Goal: Information Seeking & Learning: Learn about a topic

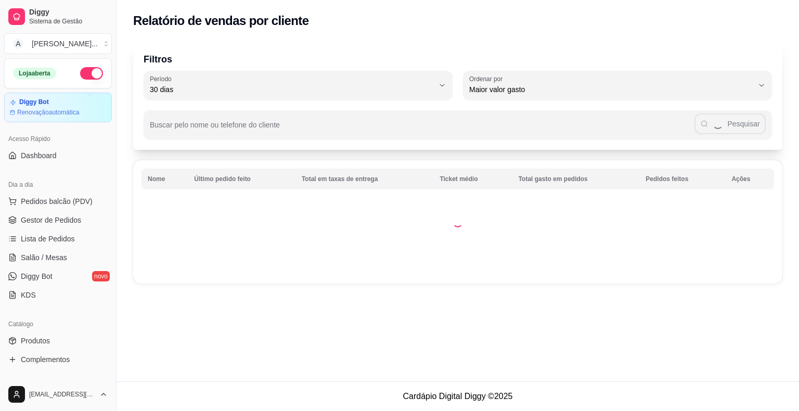
select select "30"
select select "HIGHEST_TOTAL_SPENT_WITH_ORDERS"
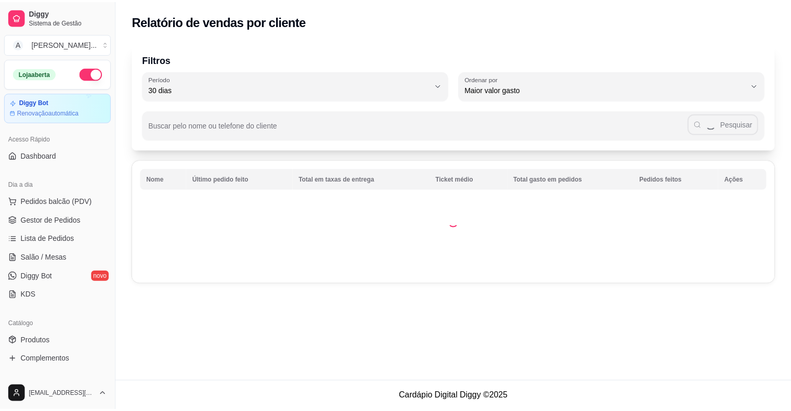
scroll to position [285, 0]
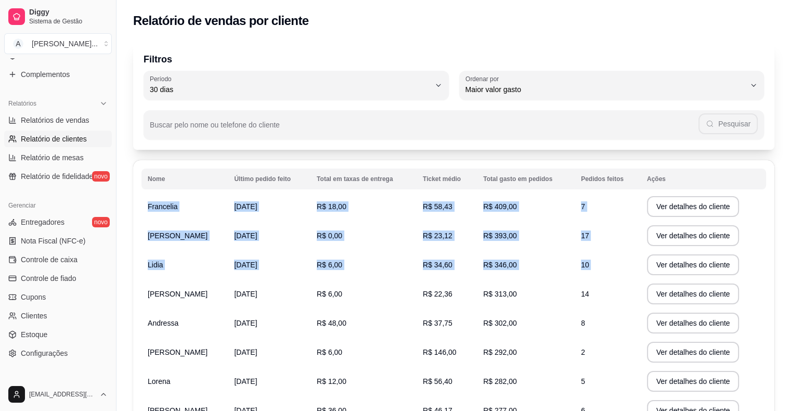
drag, startPoint x: 147, startPoint y: 204, endPoint x: 217, endPoint y: 305, distance: 122.5
click at [217, 305] on tbody "Francelia [DATE] R$ 18,00 R$ 58,43 R$ 409,00 7 Ver detalhes do cliente [PERSON_…" at bounding box center [453, 337] width 625 height 291
drag, startPoint x: 235, startPoint y: 257, endPoint x: 225, endPoint y: 257, distance: 9.4
click at [228, 257] on td "Lidia" at bounding box center [184, 264] width 86 height 29
click at [210, 255] on td "Lidia" at bounding box center [184, 264] width 86 height 29
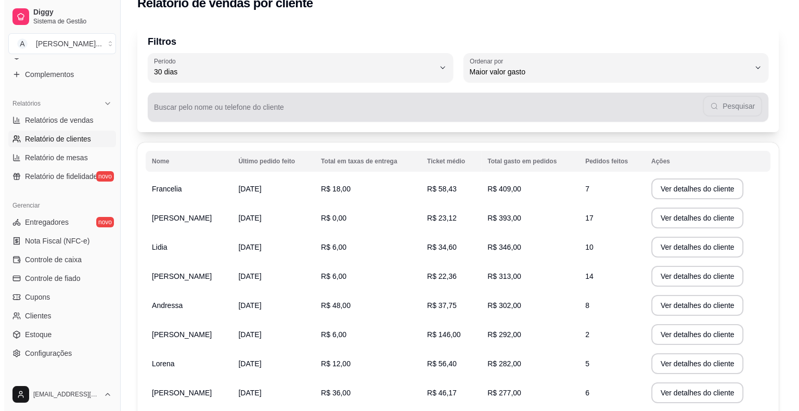
scroll to position [0, 0]
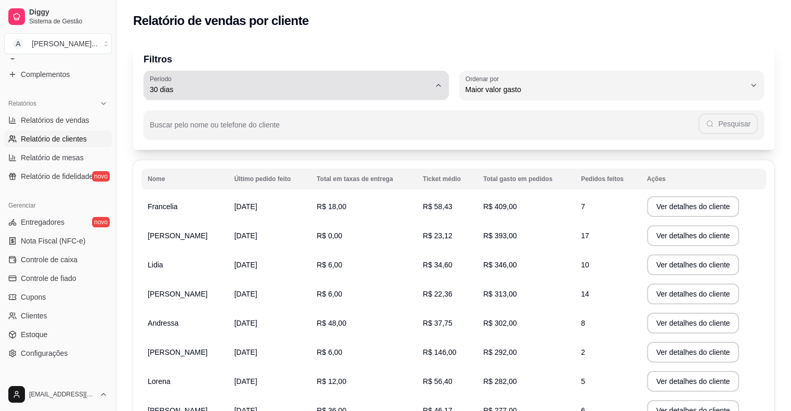
click at [303, 97] on button "Período 30 dias" at bounding box center [296, 85] width 305 height 29
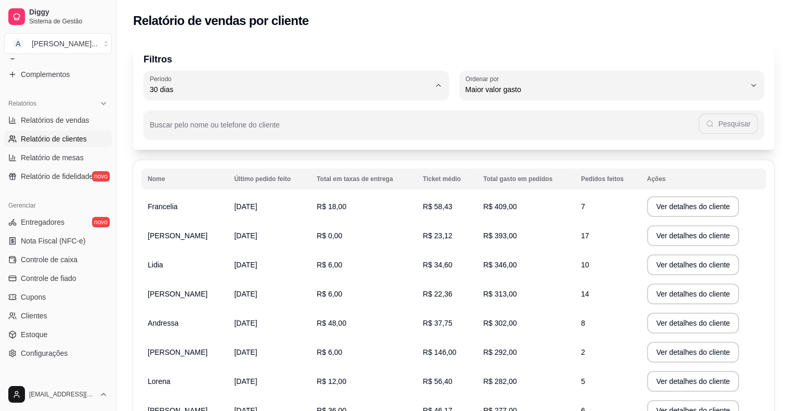
click at [218, 225] on li "60 dias" at bounding box center [295, 217] width 285 height 16
type input "60"
select select "60"
click at [176, 209] on td "Francelia" at bounding box center [184, 206] width 86 height 29
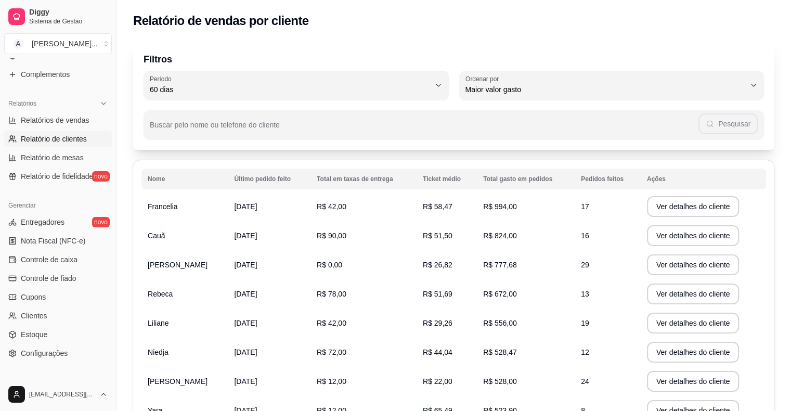
click at [170, 241] on td "Cauã" at bounding box center [184, 235] width 86 height 29
click at [177, 265] on span "[PERSON_NAME]" at bounding box center [178, 265] width 60 height 8
click at [178, 298] on td "Rebeca" at bounding box center [184, 293] width 86 height 29
click at [175, 324] on td "Liliane" at bounding box center [184, 322] width 86 height 29
click at [185, 351] on td "Niedja" at bounding box center [184, 351] width 86 height 29
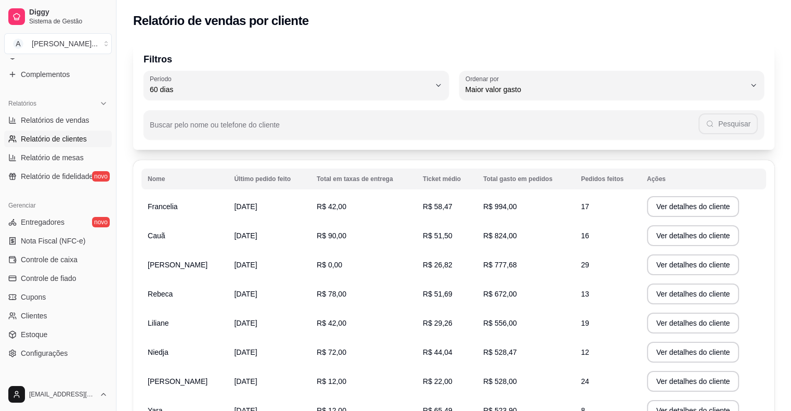
click at [212, 92] on span "60 dias" at bounding box center [290, 89] width 280 height 10
click at [187, 204] on span "45 dias" at bounding box center [291, 199] width 267 height 10
type input "45"
select select "45"
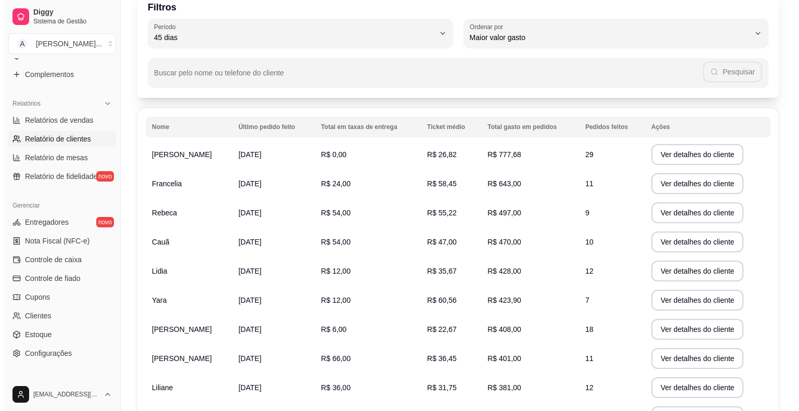
scroll to position [0, 0]
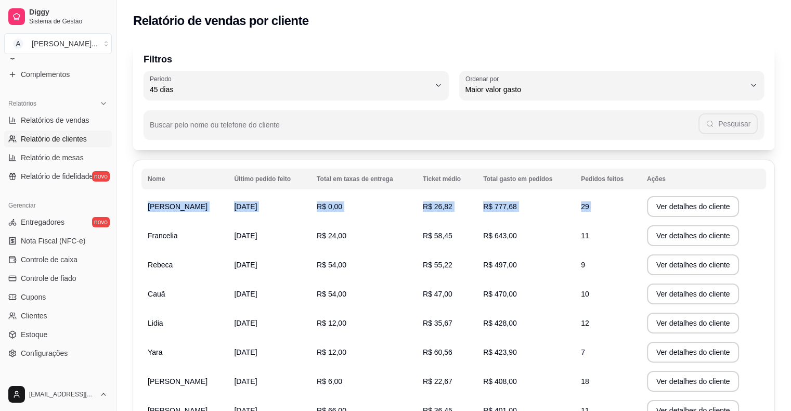
drag, startPoint x: 190, startPoint y: 206, endPoint x: 173, endPoint y: 245, distance: 42.3
click at [174, 244] on tbody "[PERSON_NAME] [DATE] R$ 0,00 R$ 26,82 R$ 777,68 29 Ver detalhes do cliente Fran…" at bounding box center [453, 337] width 625 height 291
click at [174, 236] on span "Francelia" at bounding box center [163, 235] width 30 height 8
click at [167, 265] on span "Rebeca" at bounding box center [160, 265] width 25 height 8
click at [171, 296] on td "Cauã" at bounding box center [184, 293] width 86 height 29
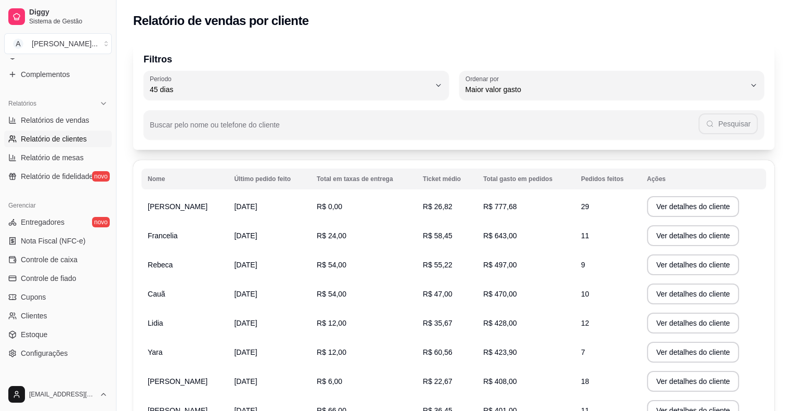
click at [170, 323] on td "Lidia" at bounding box center [184, 322] width 86 height 29
click at [172, 356] on td "Yara" at bounding box center [184, 351] width 86 height 29
click at [181, 210] on span "[PERSON_NAME]" at bounding box center [178, 206] width 60 height 8
click at [175, 236] on span "Francelia" at bounding box center [163, 235] width 30 height 8
click at [173, 267] on td "Rebeca" at bounding box center [184, 264] width 86 height 29
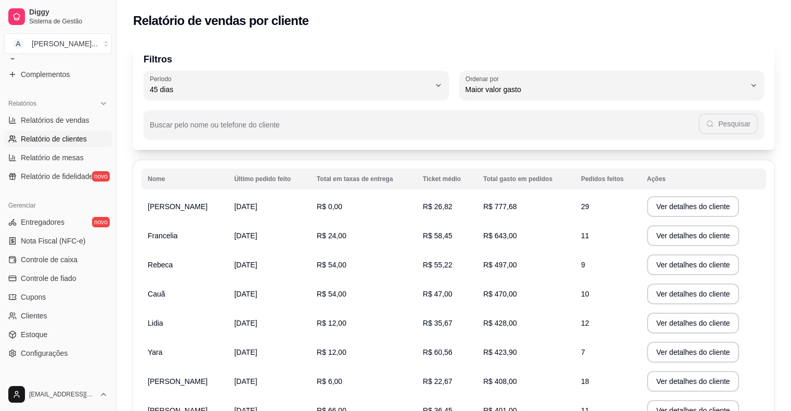
click at [168, 295] on td "Cauã" at bounding box center [184, 293] width 86 height 29
click at [162, 327] on span "Lidia" at bounding box center [156, 323] width 16 height 8
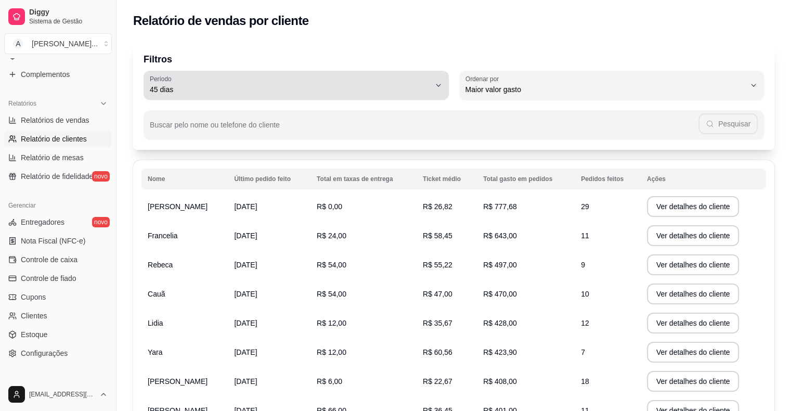
click at [186, 93] on span "45 dias" at bounding box center [290, 89] width 280 height 10
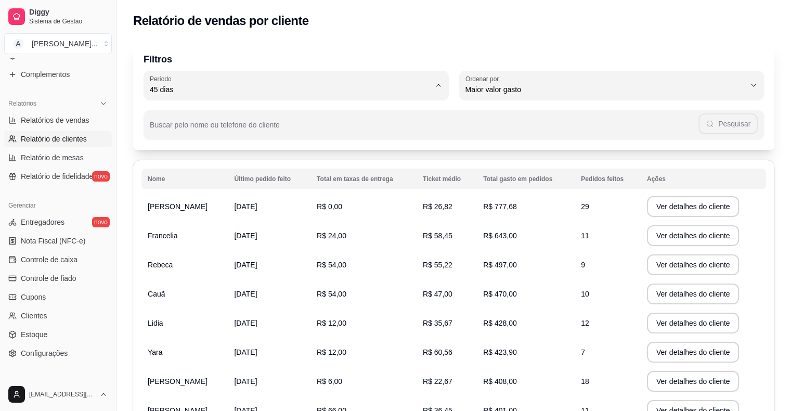
click at [175, 220] on span "60 dias" at bounding box center [291, 216] width 267 height 10
type input "60"
select select "60"
click at [168, 210] on span "Francelia" at bounding box center [163, 206] width 30 height 8
click at [164, 234] on td "Cauã" at bounding box center [184, 235] width 86 height 29
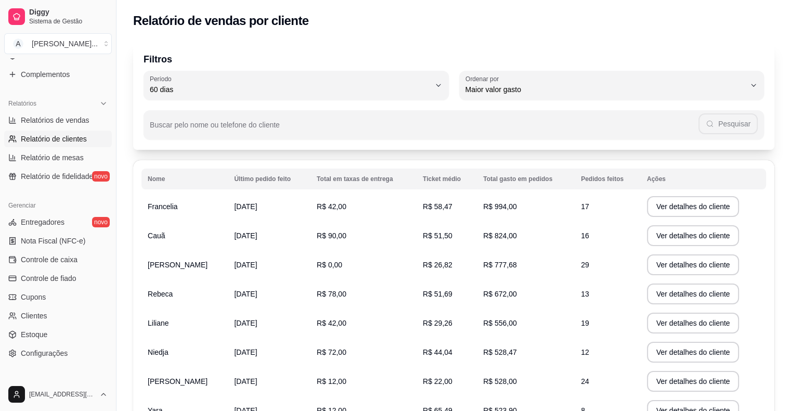
click at [172, 267] on span "[PERSON_NAME]" at bounding box center [178, 265] width 60 height 8
click at [168, 290] on span "Rebeca" at bounding box center [160, 294] width 25 height 8
click at [163, 330] on td "Liliane" at bounding box center [184, 322] width 86 height 29
click at [163, 323] on span "Liliane" at bounding box center [158, 323] width 21 height 8
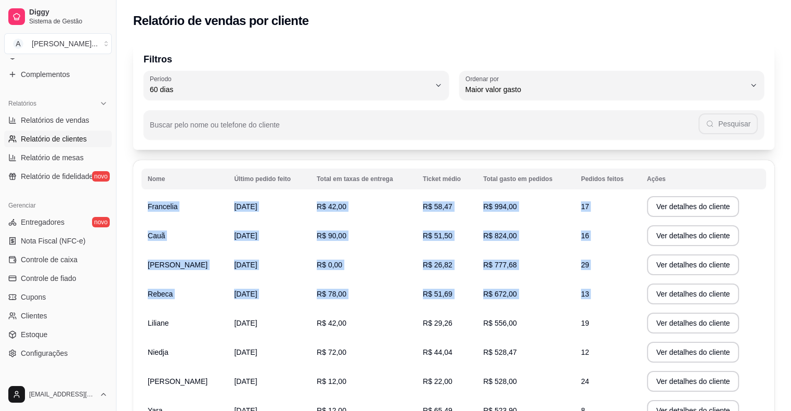
drag, startPoint x: 173, startPoint y: 328, endPoint x: 146, endPoint y: 215, distance: 116.2
click at [152, 215] on tbody "Francelia [DATE] R$ 42,00 R$ 58,47 R$ 994,00 17 Ver detalhes do cliente Cauã [D…" at bounding box center [453, 337] width 625 height 291
click at [144, 207] on td "Francelia" at bounding box center [184, 206] width 86 height 29
drag, startPoint x: 146, startPoint y: 203, endPoint x: 167, endPoint y: 326, distance: 124.0
click at [167, 326] on tbody "Francelia [DATE] R$ 42,00 R$ 58,47 R$ 994,00 17 Ver detalhes do cliente Cauã [D…" at bounding box center [453, 337] width 625 height 291
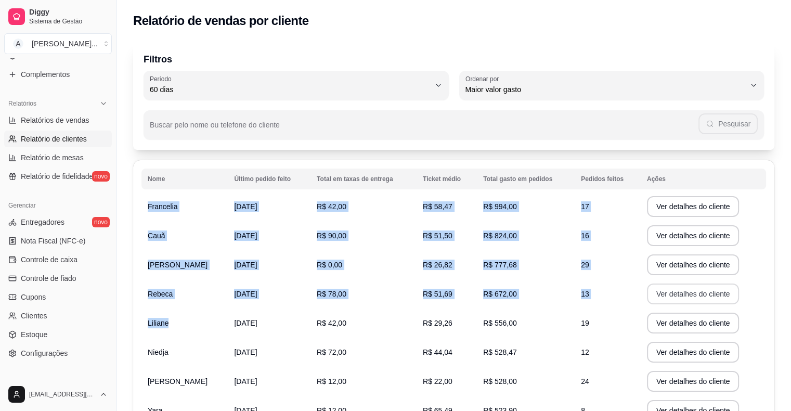
click at [679, 297] on button "Ver detalhes do cliente" at bounding box center [693, 293] width 93 height 21
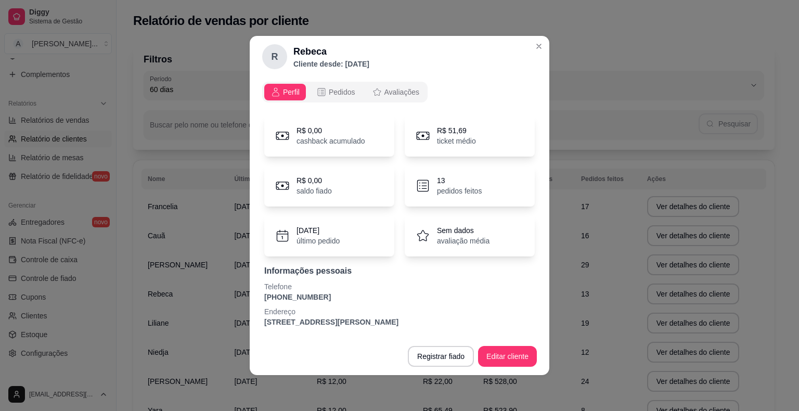
click at [277, 278] on div "Informações pessoais Telefone [PHONE_NUMBER] Endereço [STREET_ADDRESS][PERSON_N…" at bounding box center [399, 296] width 270 height 62
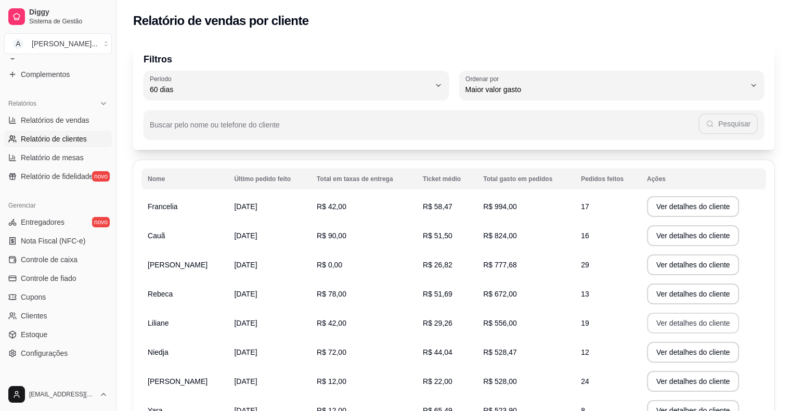
click at [688, 327] on button "Ver detalhes do cliente" at bounding box center [693, 323] width 93 height 21
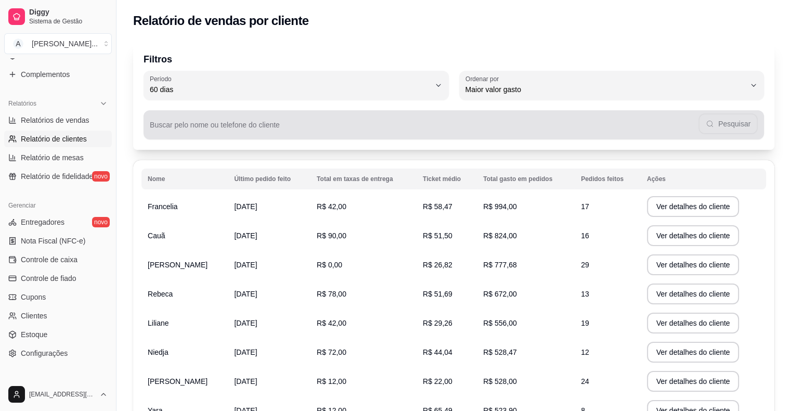
click at [284, 135] on div "Buscar pelo nome ou telefone do cliente Pesquisar" at bounding box center [454, 124] width 620 height 29
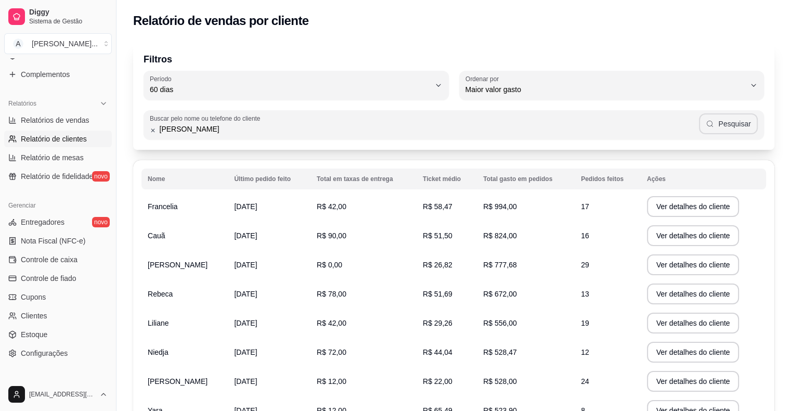
type input "[PERSON_NAME]"
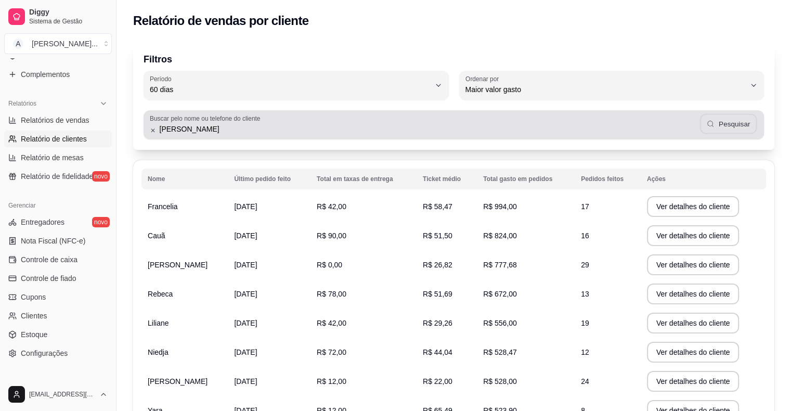
click at [734, 124] on button "Pesquisar" at bounding box center [728, 124] width 57 height 20
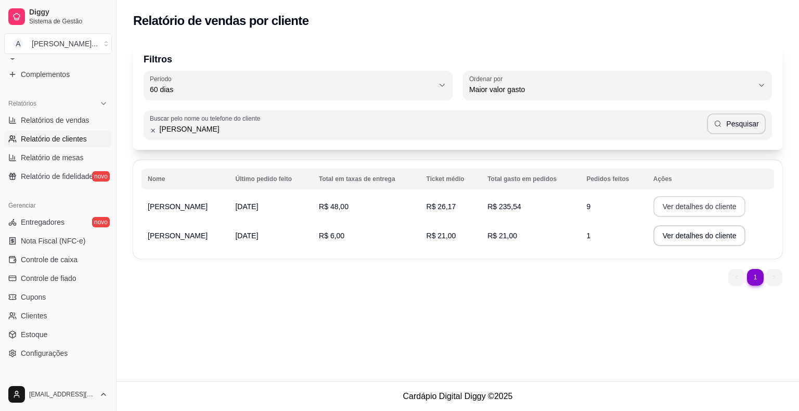
click at [685, 206] on button "Ver detalhes do cliente" at bounding box center [699, 206] width 93 height 21
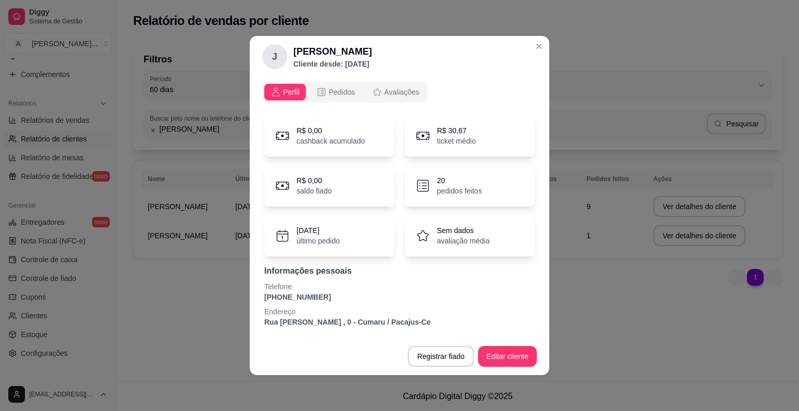
click at [358, 128] on p "R$ 0,00" at bounding box center [330, 130] width 69 height 10
click at [336, 92] on span "Pedidos" at bounding box center [342, 92] width 27 height 10
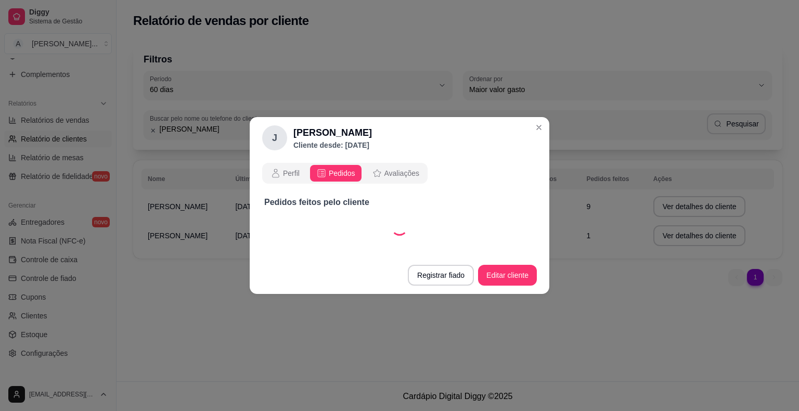
select select "30"
select select "ALL"
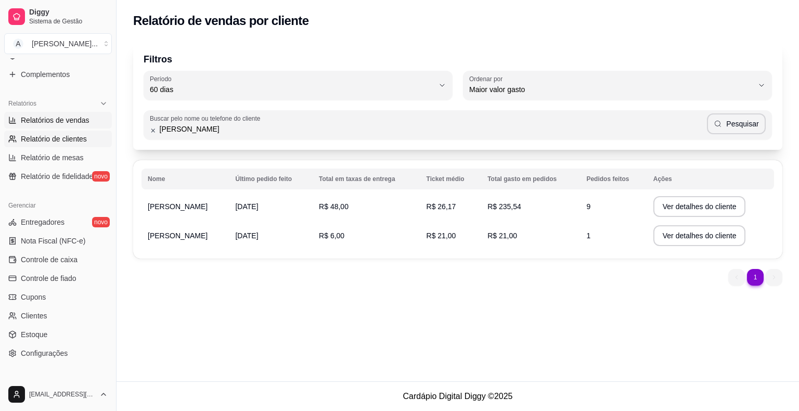
click at [61, 127] on link "Relatórios de vendas" at bounding box center [58, 120] width 108 height 17
